Goal: Check status: Check status

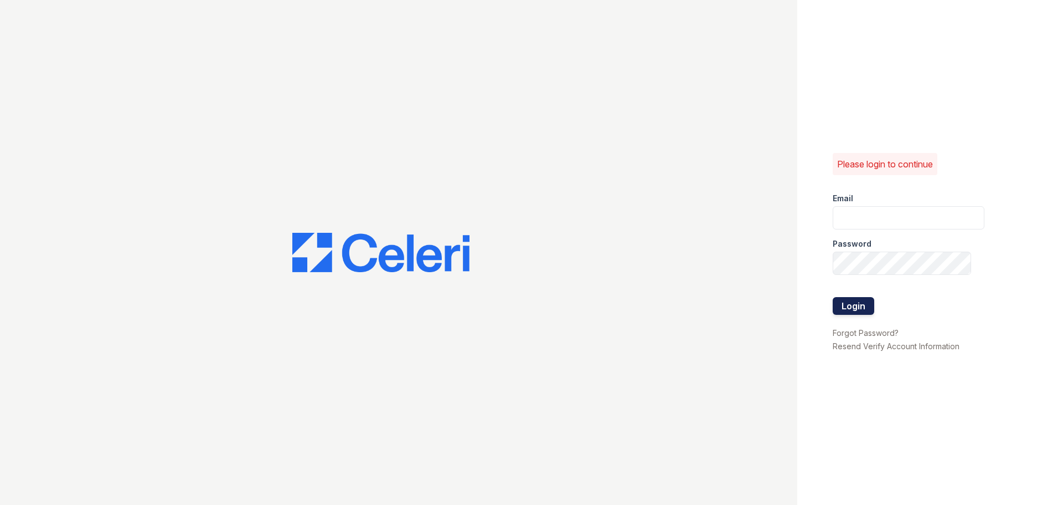
type input "[EMAIL_ADDRESS][DOMAIN_NAME]"
click at [865, 307] on button "Login" at bounding box center [854, 306] width 42 height 18
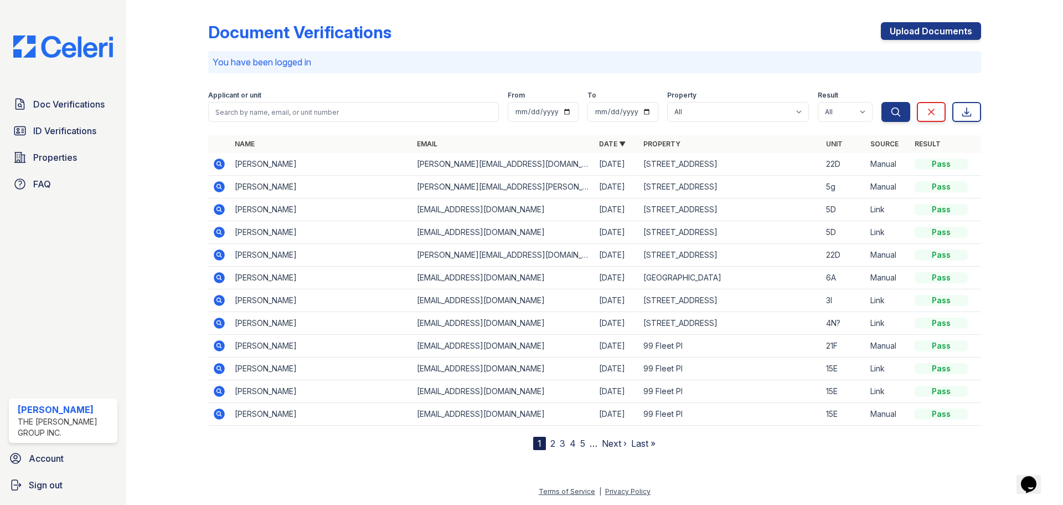
click at [219, 188] on icon at bounding box center [219, 186] width 13 height 13
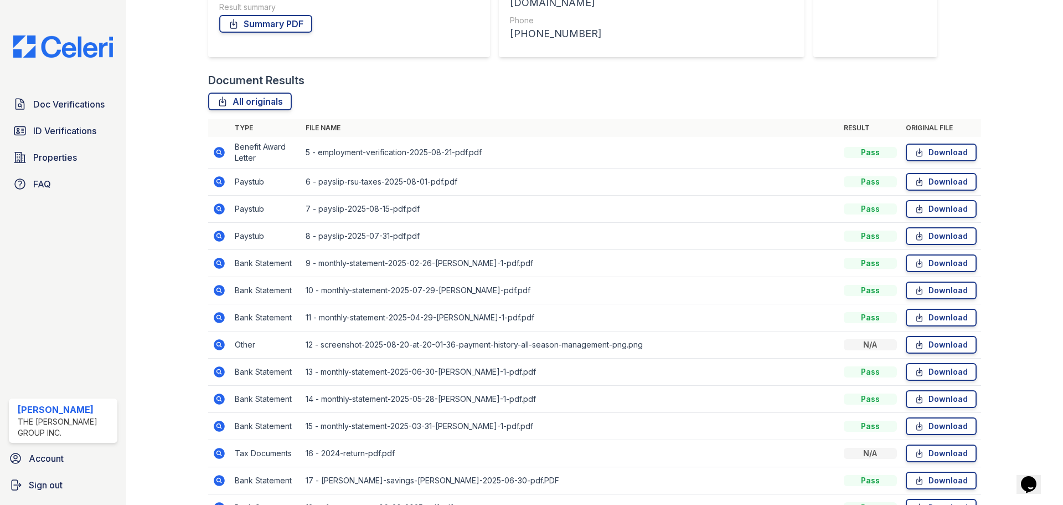
scroll to position [233, 0]
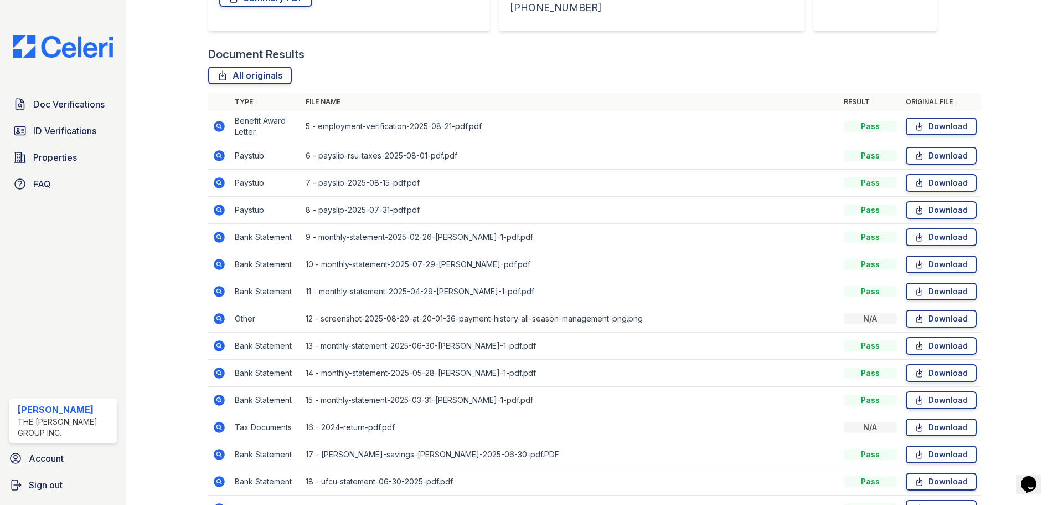
click at [217, 204] on icon at bounding box center [219, 209] width 13 height 13
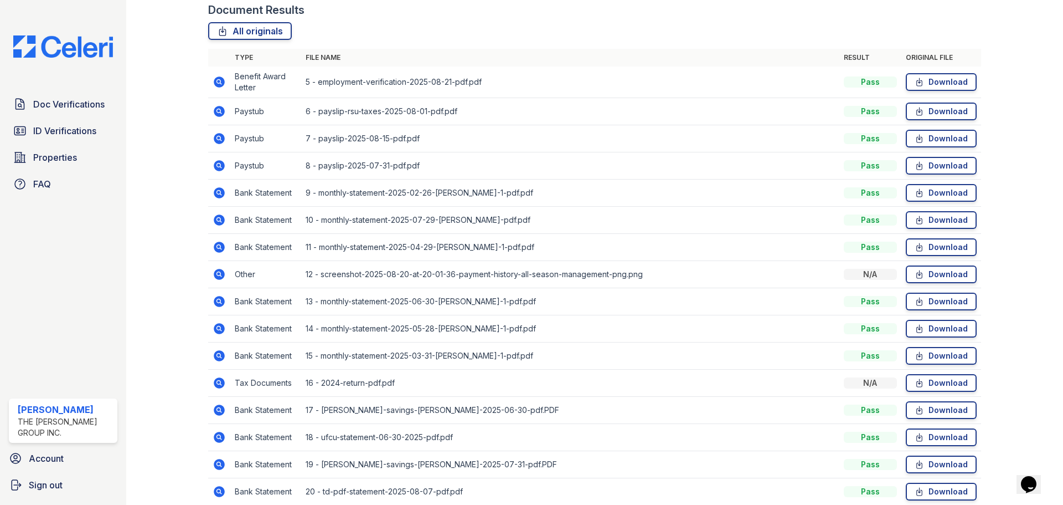
click at [211, 347] on td at bounding box center [219, 355] width 22 height 27
click at [218, 349] on icon at bounding box center [219, 355] width 13 height 13
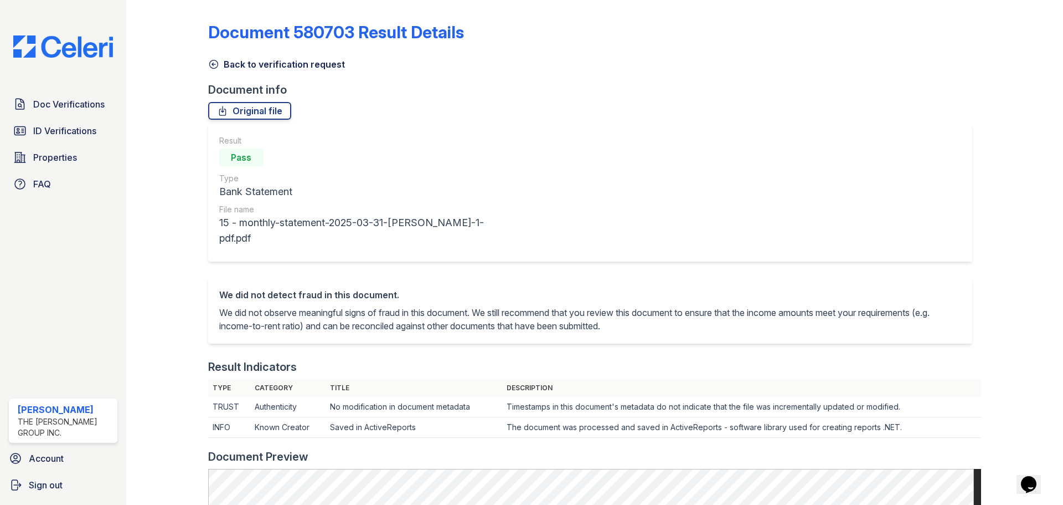
scroll to position [332, 0]
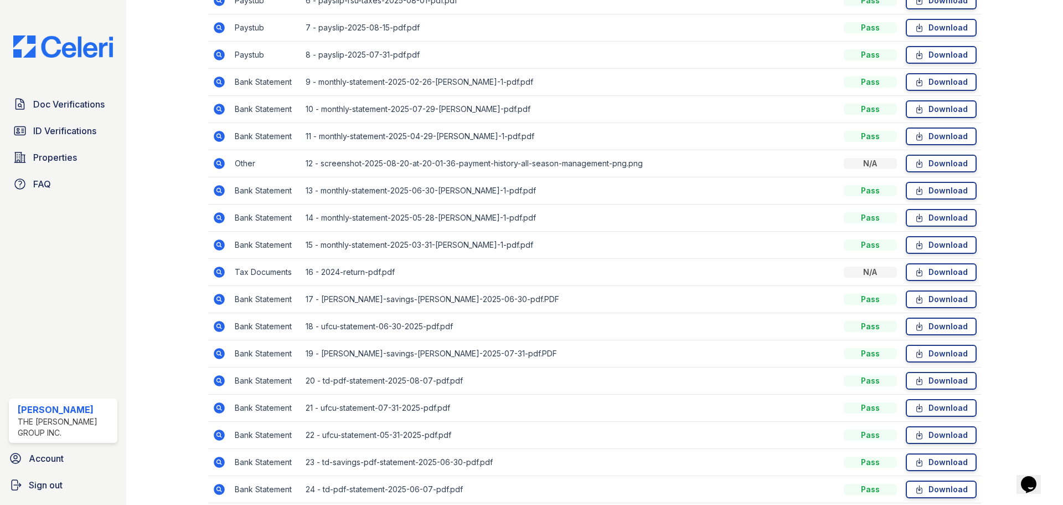
scroll to position [510, 0]
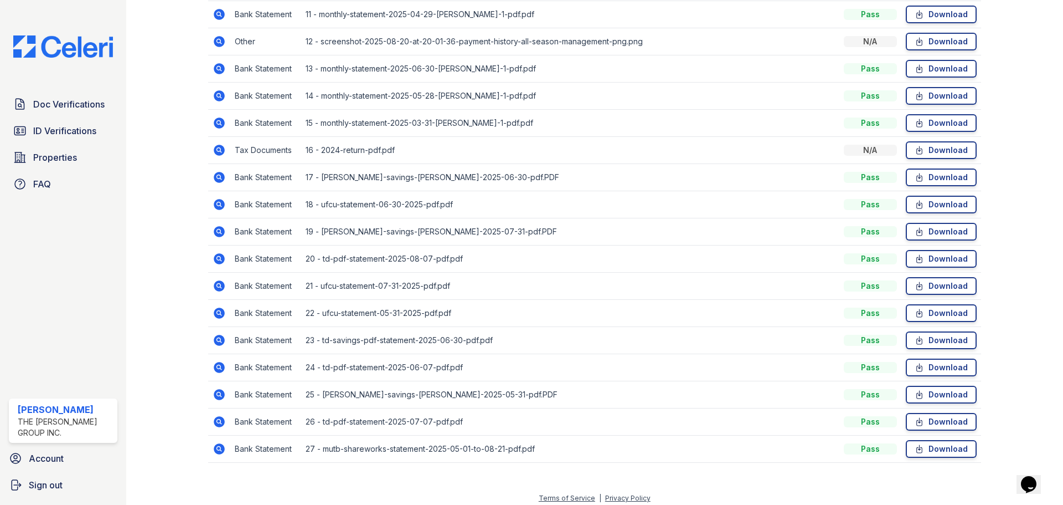
click at [216, 339] on icon at bounding box center [219, 339] width 13 height 13
